Goal: Task Accomplishment & Management: Complete application form

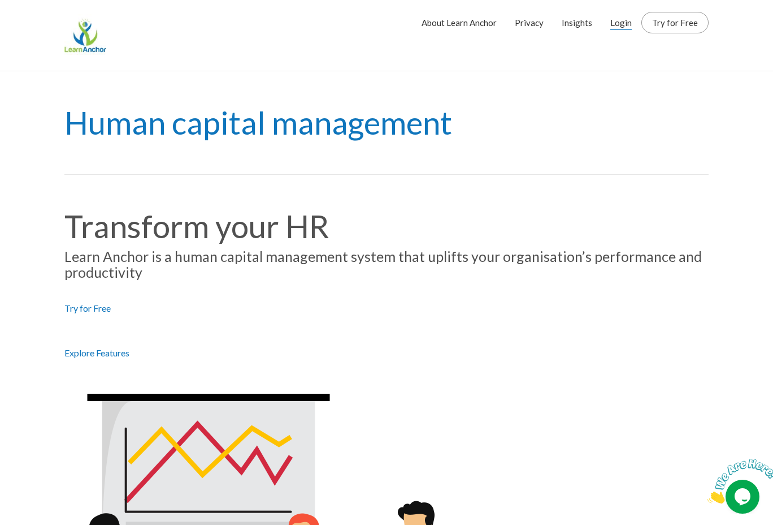
click at [624, 22] on link "Login" at bounding box center [621, 22] width 21 height 28
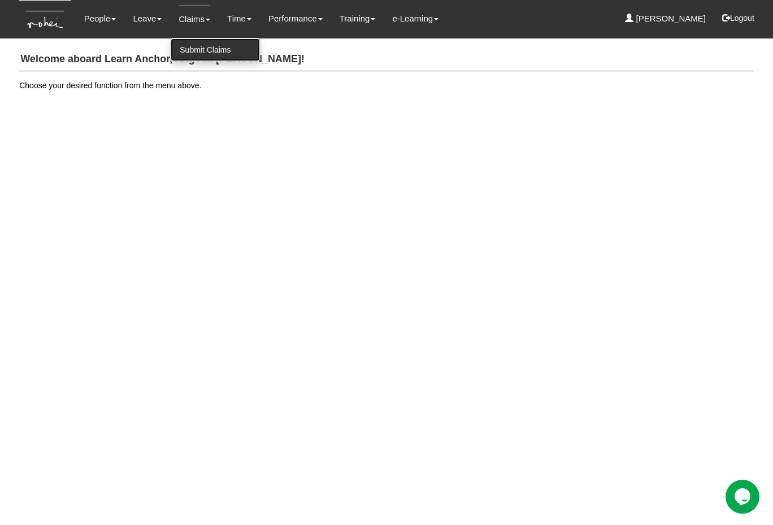
click at [209, 53] on link "Submit Claims" at bounding box center [215, 49] width 89 height 23
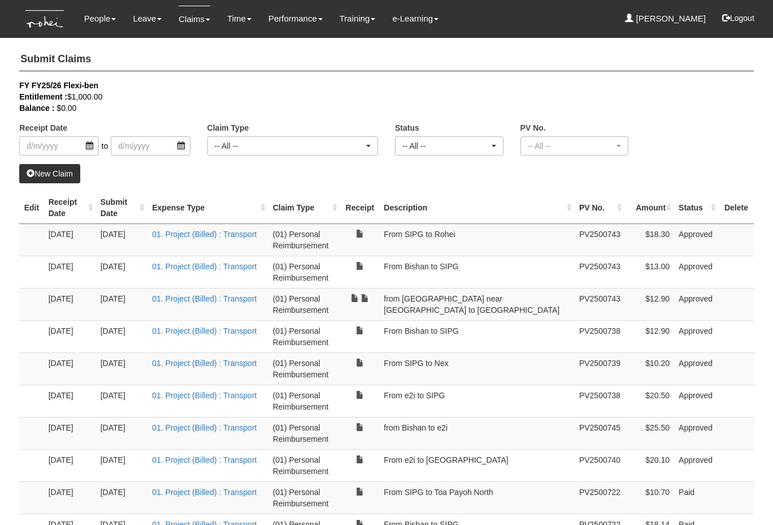
select select "50"
click at [69, 175] on link "New Claim" at bounding box center [49, 173] width 61 height 19
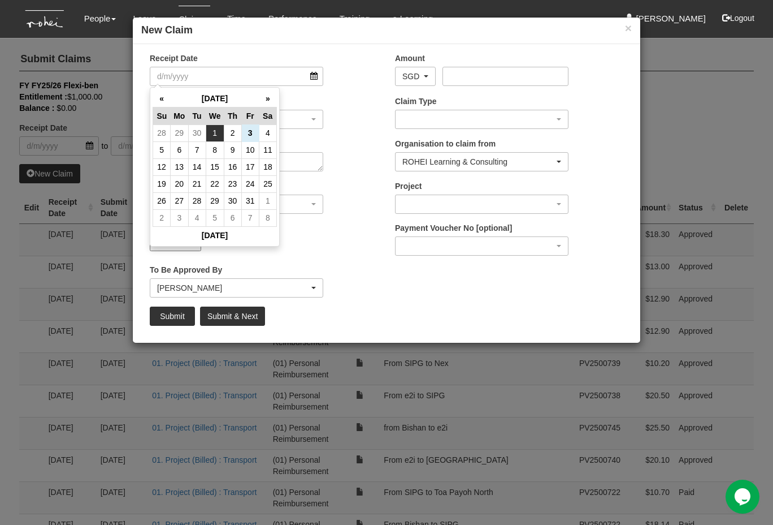
click at [216, 134] on td "1" at bounding box center [215, 132] width 18 height 17
type input "1/10/2025"
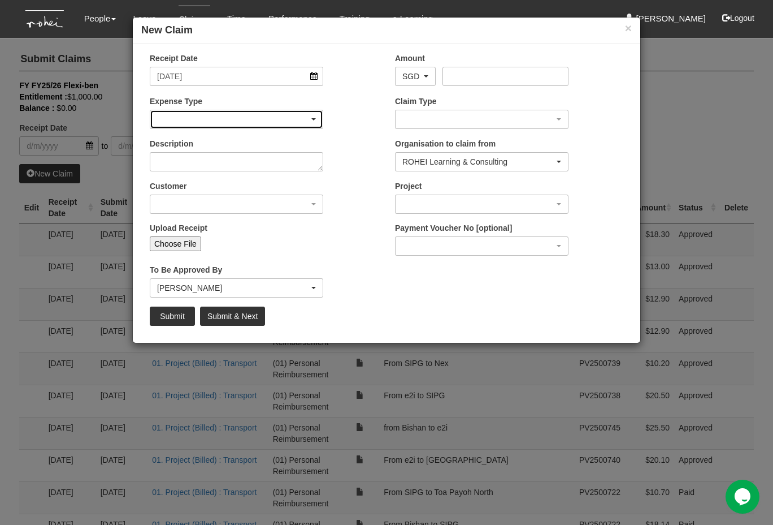
click at [236, 124] on div "button" at bounding box center [236, 119] width 172 height 18
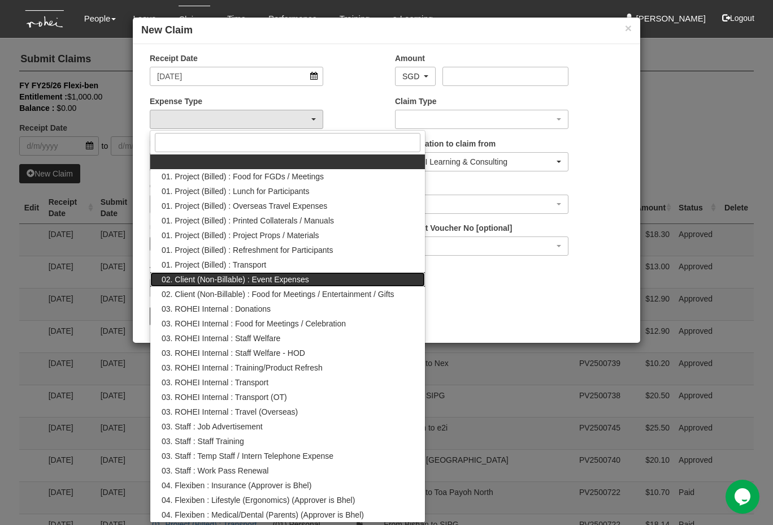
click at [248, 272] on link "02. Client (Non-Billable) : Event Expenses" at bounding box center [287, 279] width 275 height 15
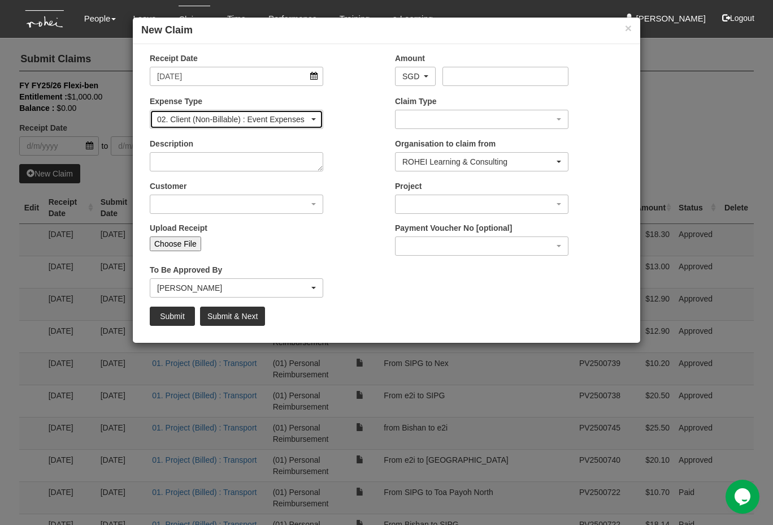
click at [286, 115] on div "02. Client (Non-Billable) : Event Expenses" at bounding box center [233, 119] width 152 height 11
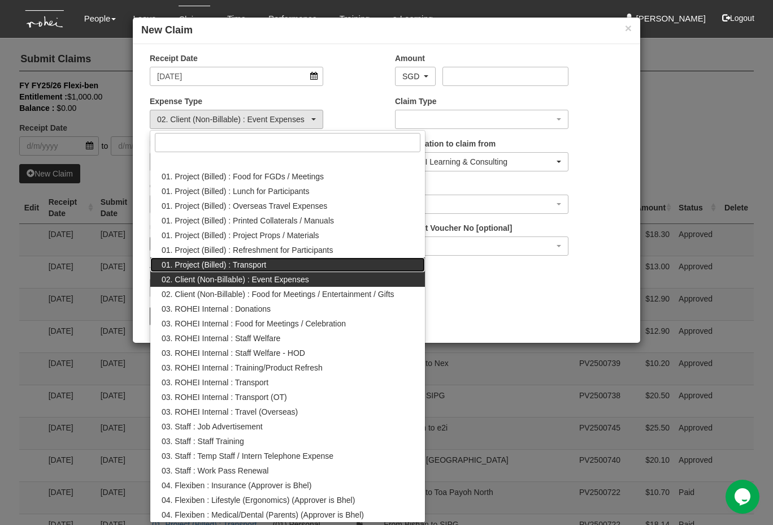
click at [263, 271] on link "01. Project (Billed) : Transport" at bounding box center [287, 264] width 275 height 15
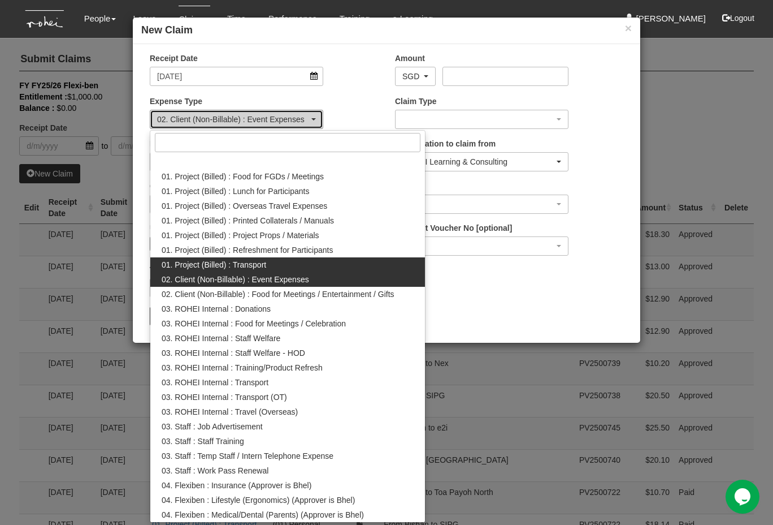
select select "135"
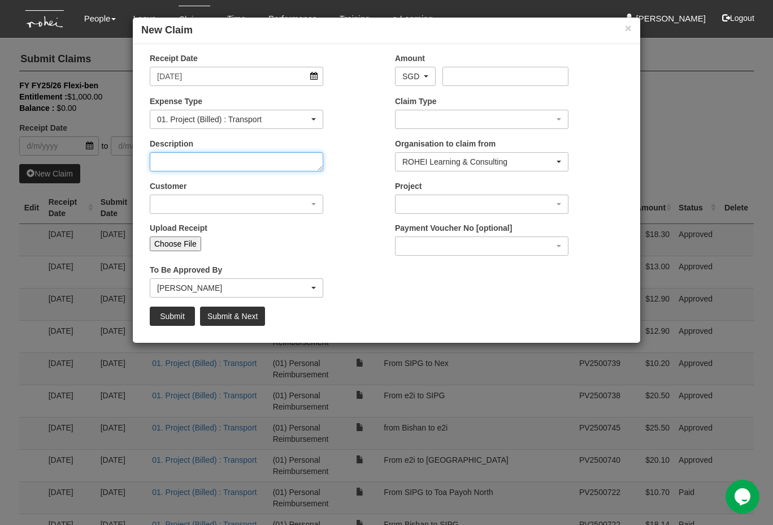
click at [233, 168] on textarea "Description" at bounding box center [237, 161] width 174 height 19
type textarea "From e2i to Bishan (home)"
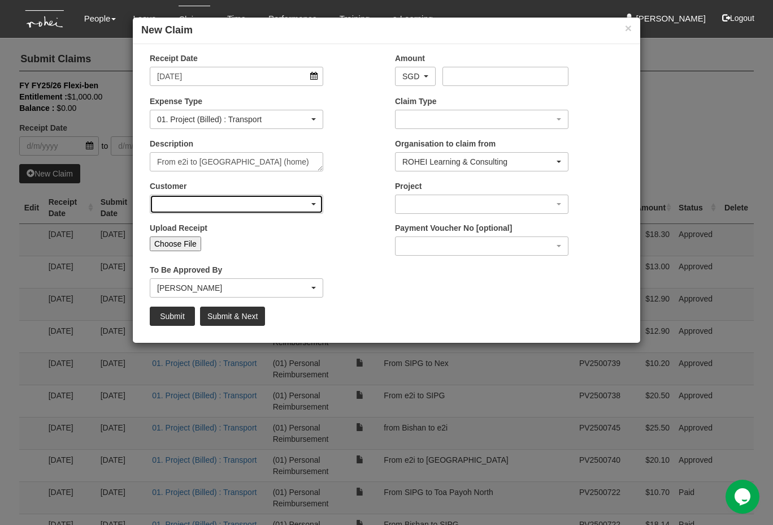
click at [214, 204] on div "button" at bounding box center [236, 204] width 172 height 18
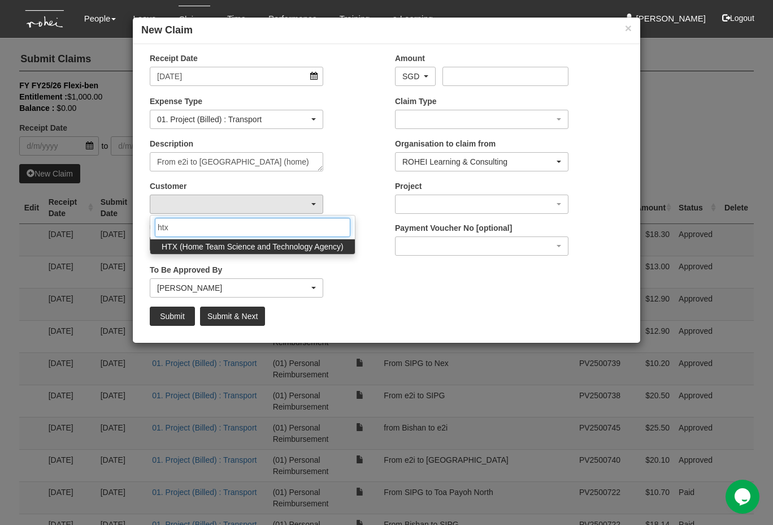
type input "htx"
click at [219, 247] on span "HTX (Home Team Science and Technology Agency)" at bounding box center [253, 246] width 182 height 11
select select "902"
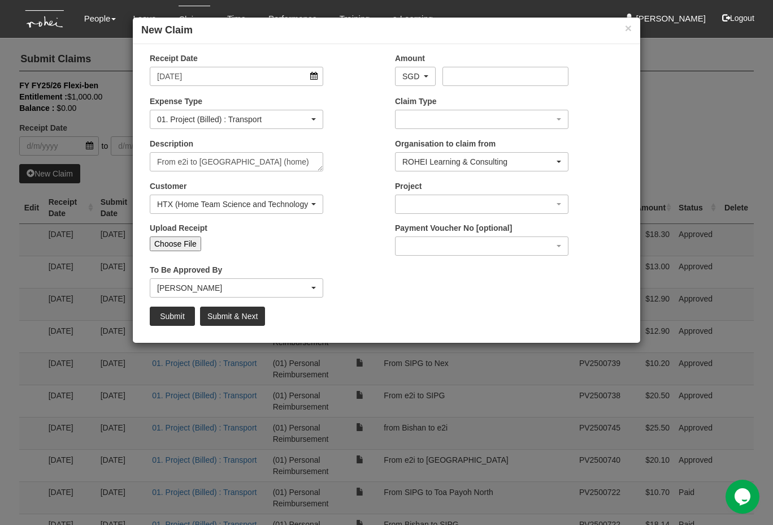
click at [180, 243] on input "Choose File" at bounding box center [175, 243] width 51 height 15
type input "C:\fakepath\1. 1Oct2025 e2i to BishanF2F Jiayou LC HTX New Hires Programme SLL4…"
type input "Choose Another File"
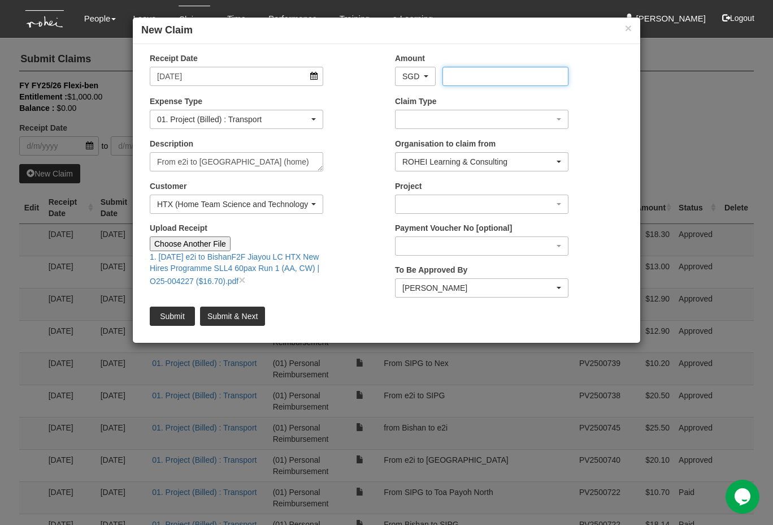
click at [455, 77] on input "Amount" at bounding box center [506, 76] width 126 height 19
type input "16.70"
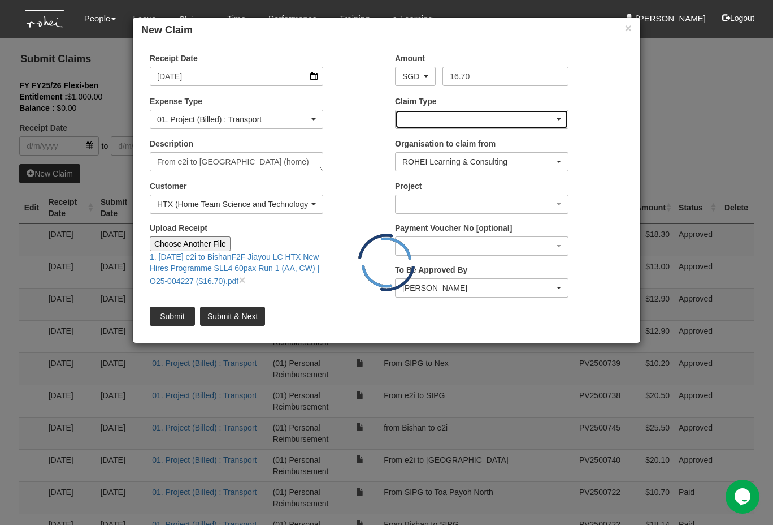
click at [498, 119] on div "button" at bounding box center [482, 119] width 172 height 18
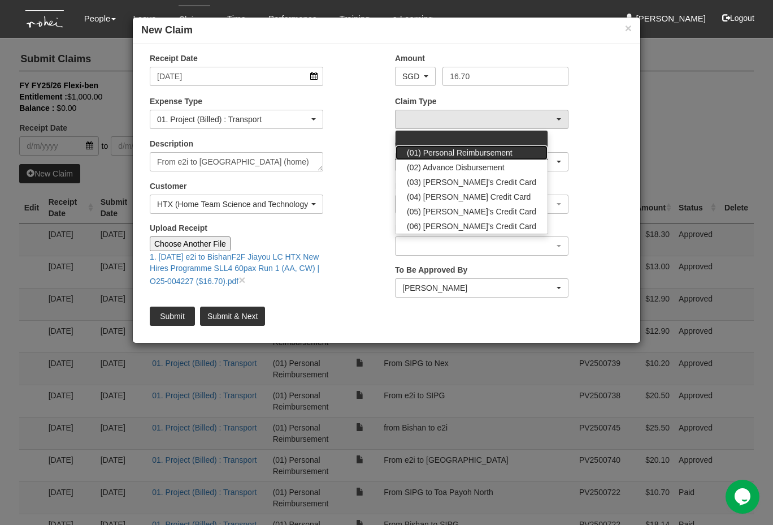
click at [455, 152] on span "(01) Personal Reimbursement" at bounding box center [460, 152] width 106 height 11
select select "14"
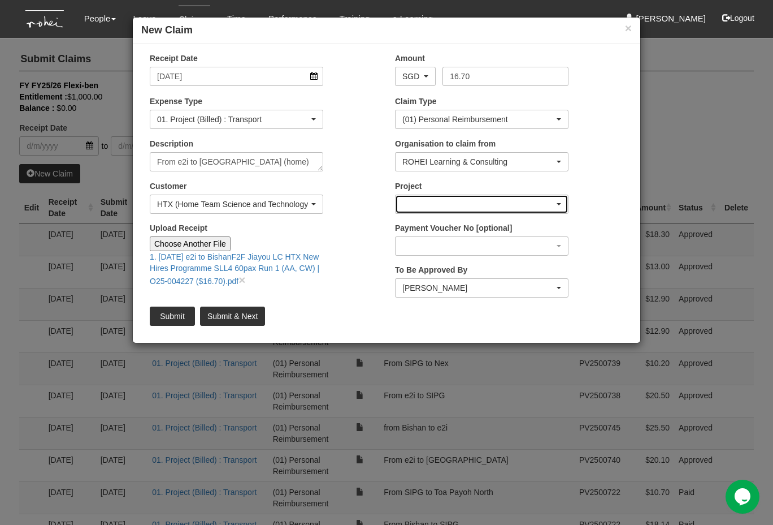
click at [460, 208] on div "button" at bounding box center [482, 204] width 172 height 18
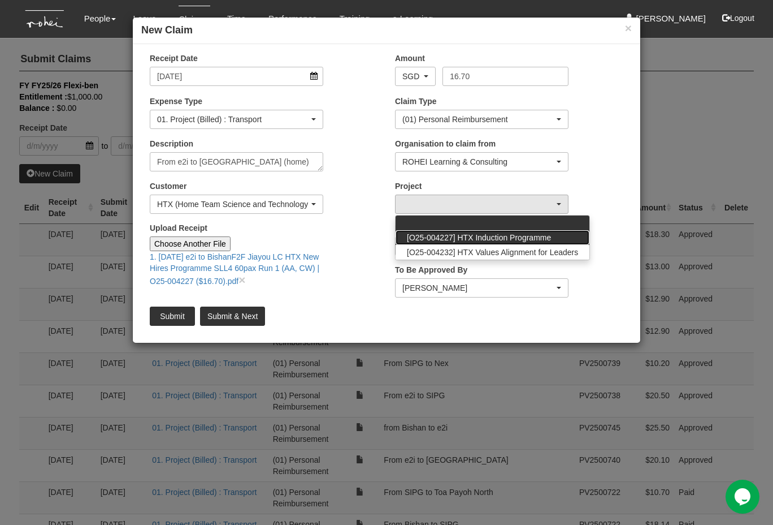
click at [474, 238] on span "[O25-004227] HTX Induction Programme" at bounding box center [479, 237] width 144 height 11
select select "2848"
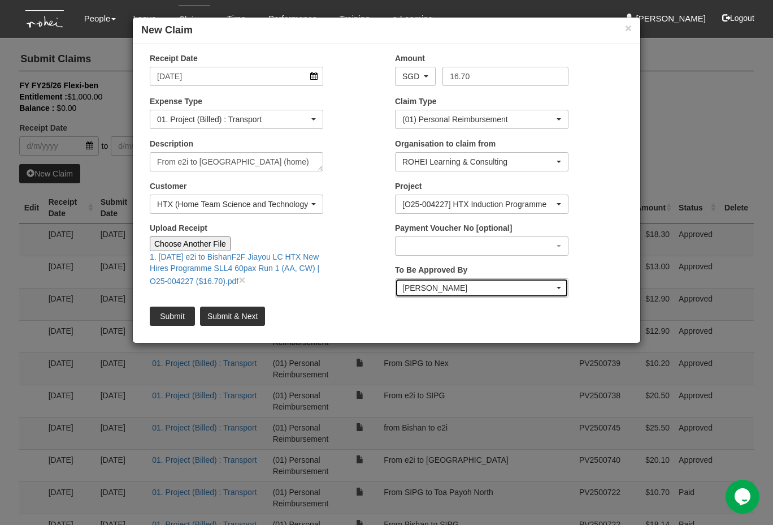
click at [465, 287] on div "Wen-Wei Chiang" at bounding box center [479, 287] width 152 height 11
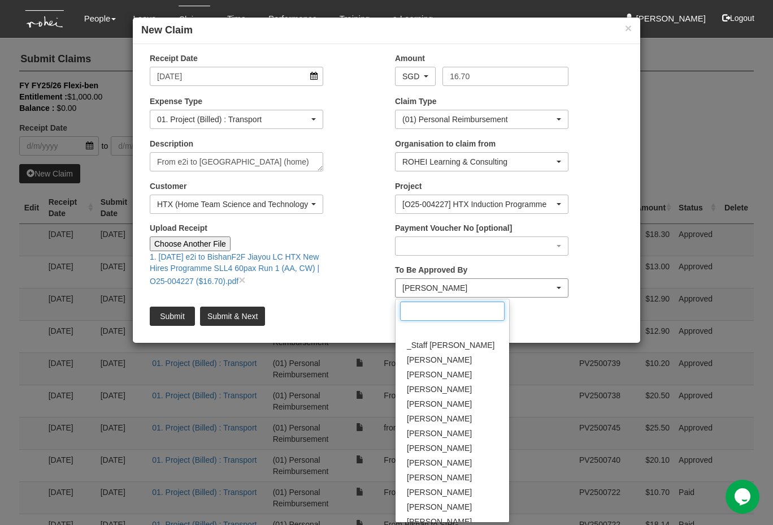
scroll to position [124, 0]
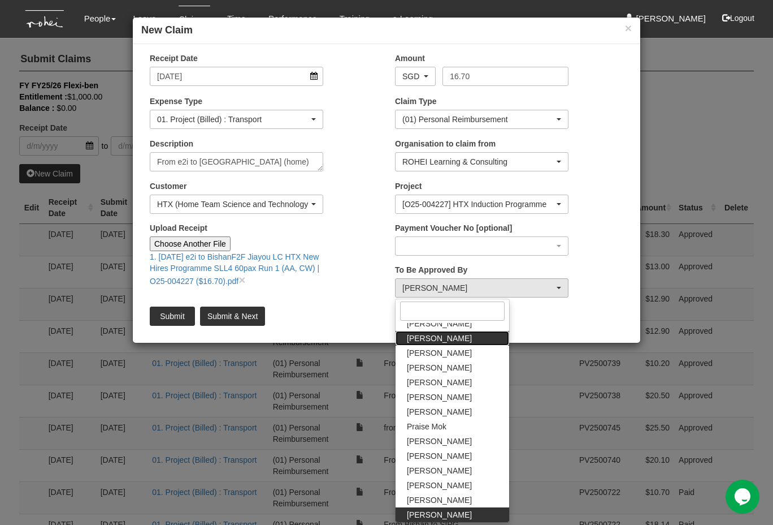
click at [465, 341] on link "Denise Tan" at bounding box center [453, 338] width 114 height 15
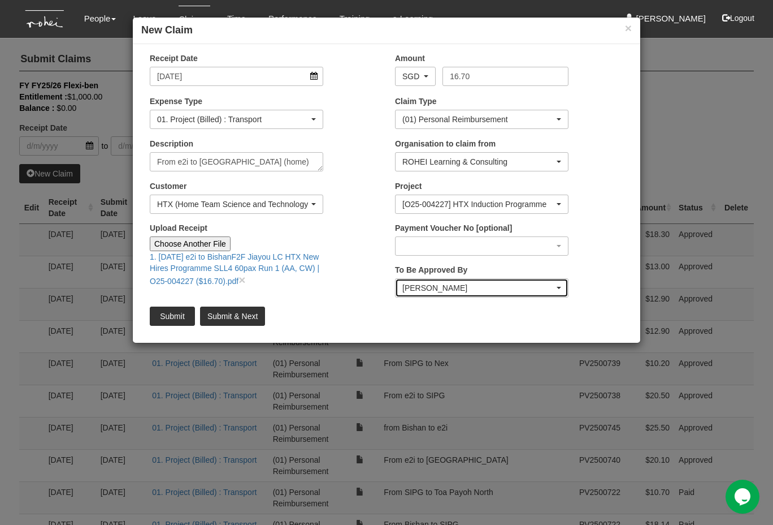
click at [542, 291] on div "Denise Tan" at bounding box center [479, 287] width 152 height 11
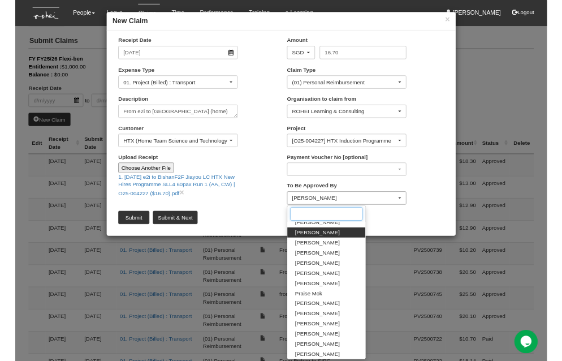
scroll to position [40, 0]
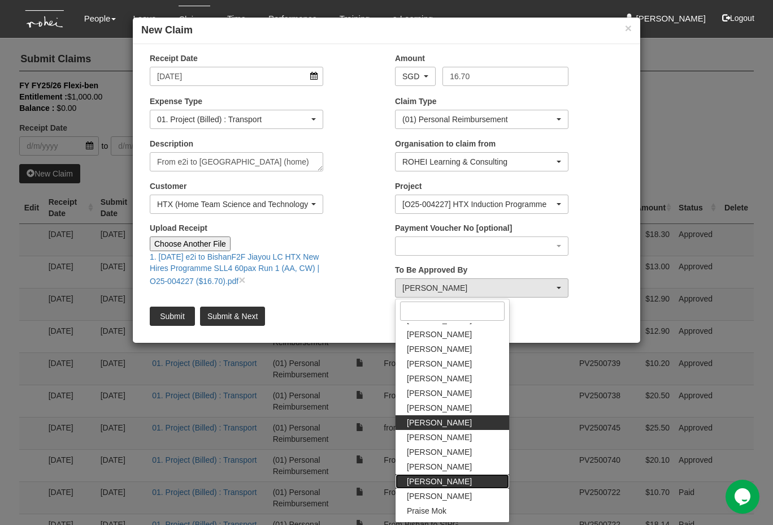
click at [435, 478] on span "Joshua Tan" at bounding box center [439, 481] width 65 height 11
select select "34494e3c-fa1c-4f5c-8164-1b5a8a5feac6"
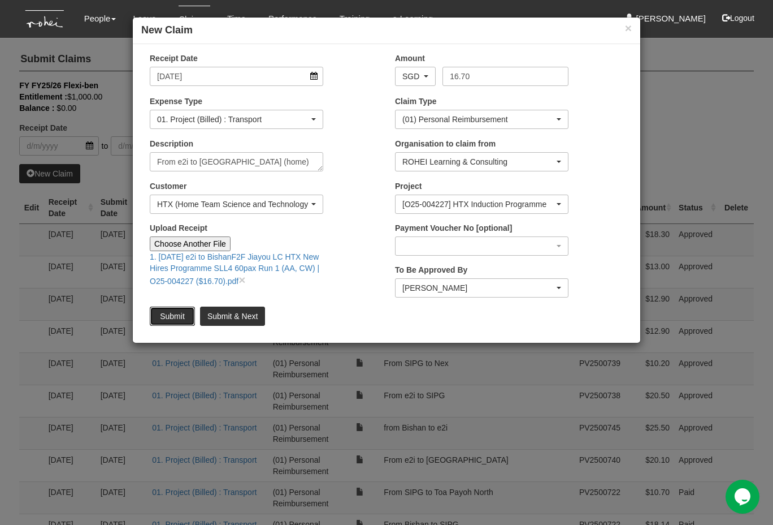
click at [173, 313] on input "Submit" at bounding box center [172, 315] width 45 height 19
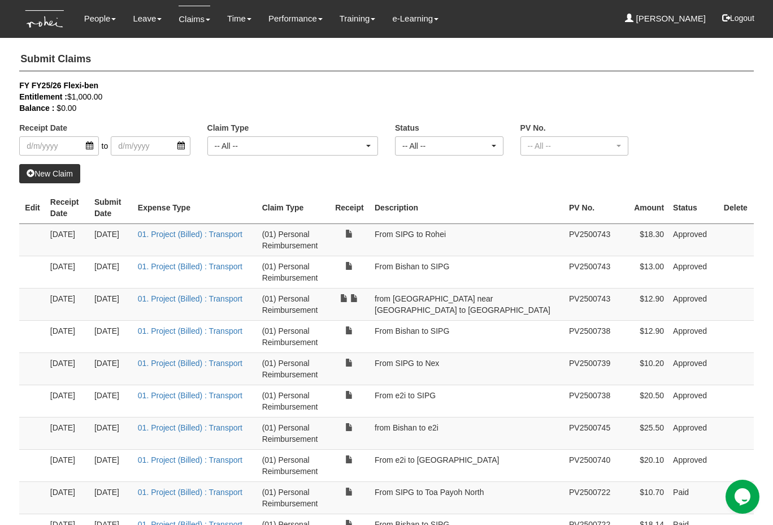
select select "50"
